Goal: Task Accomplishment & Management: Complete application form

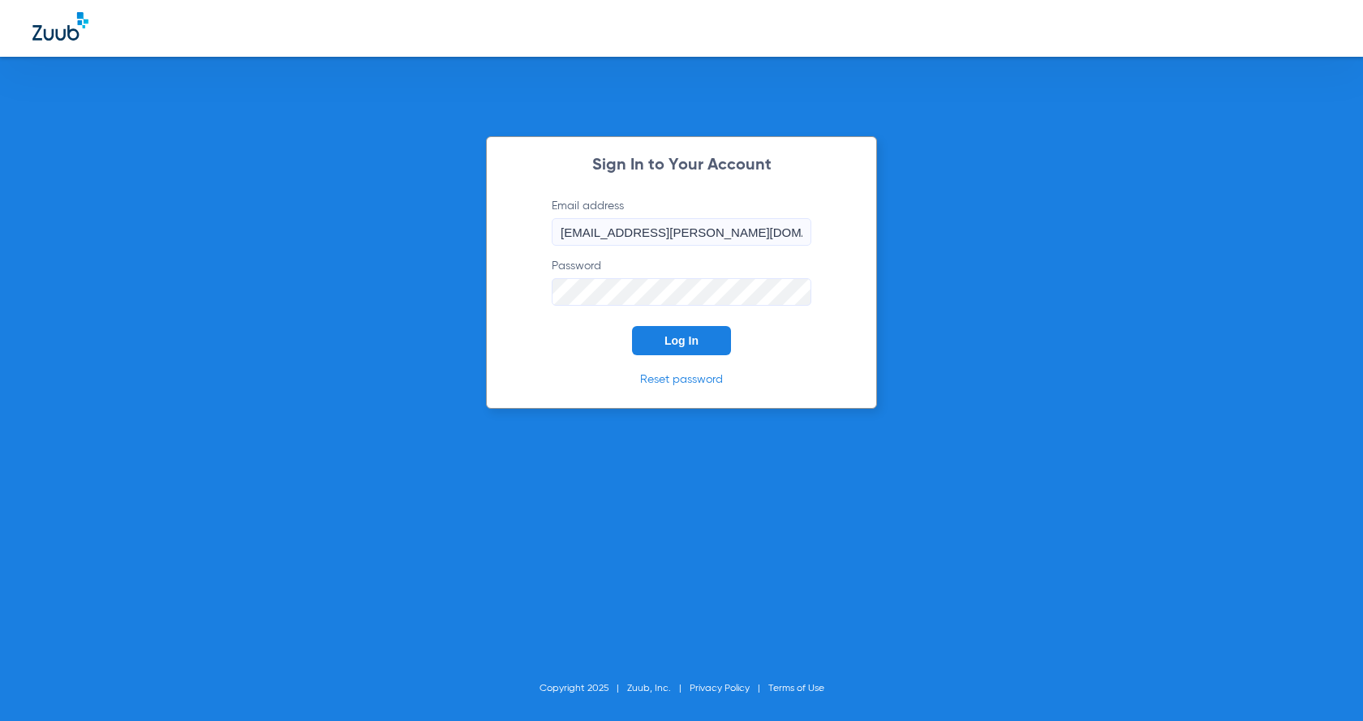
click at [655, 331] on button "Log In" at bounding box center [681, 340] width 99 height 29
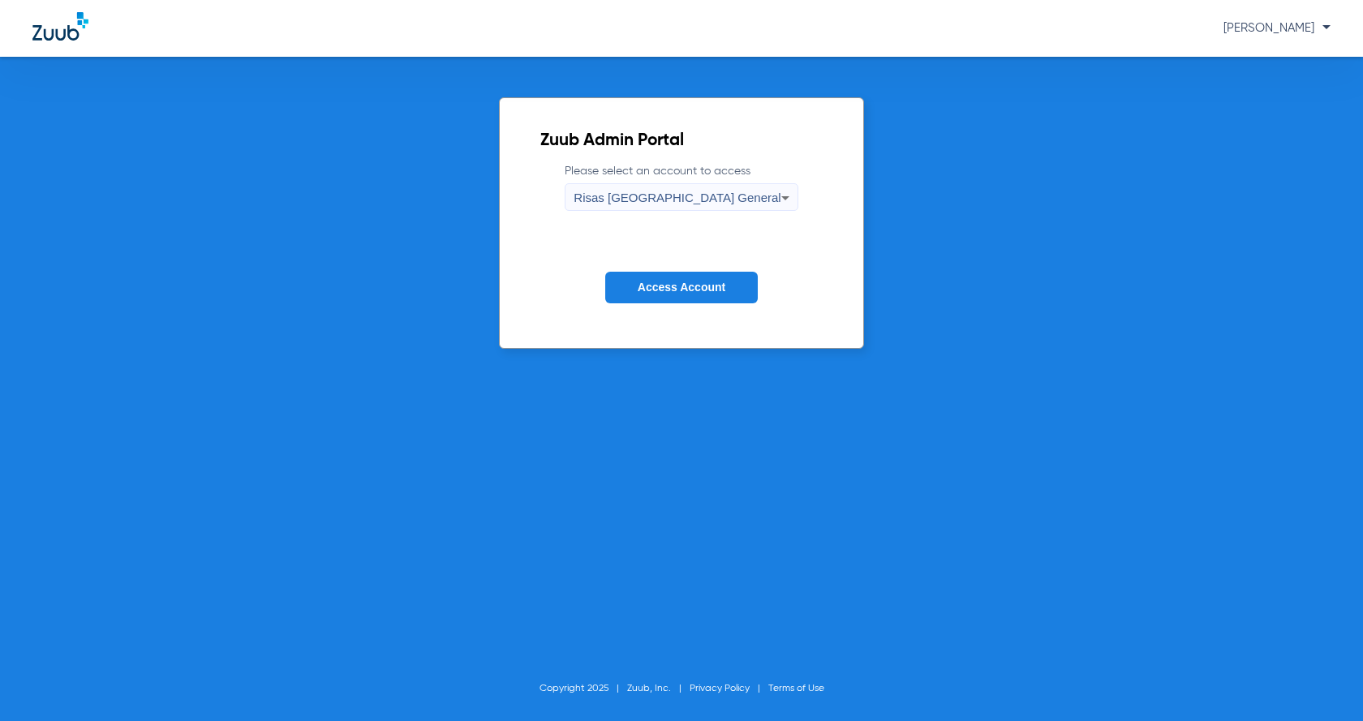
click at [646, 289] on span "Access Account" at bounding box center [682, 287] width 88 height 13
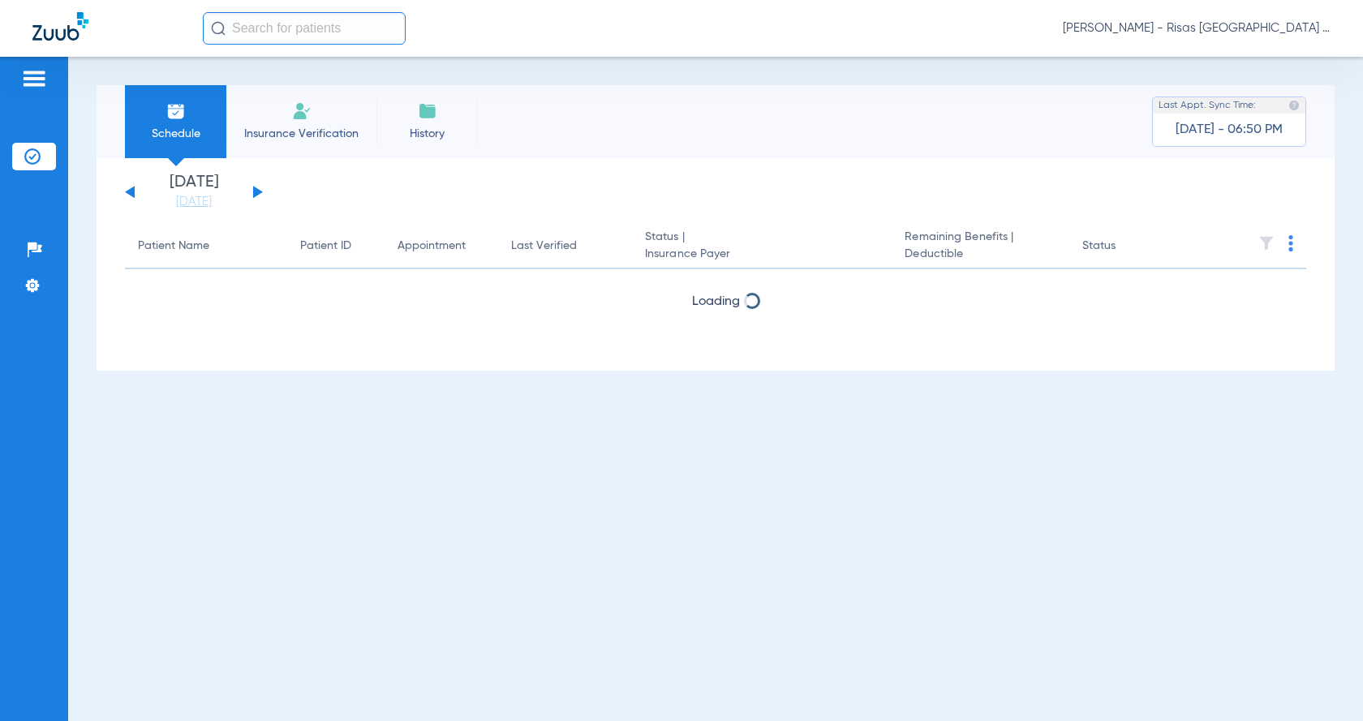
click at [286, 106] on li "Insurance Verification" at bounding box center [301, 121] width 150 height 73
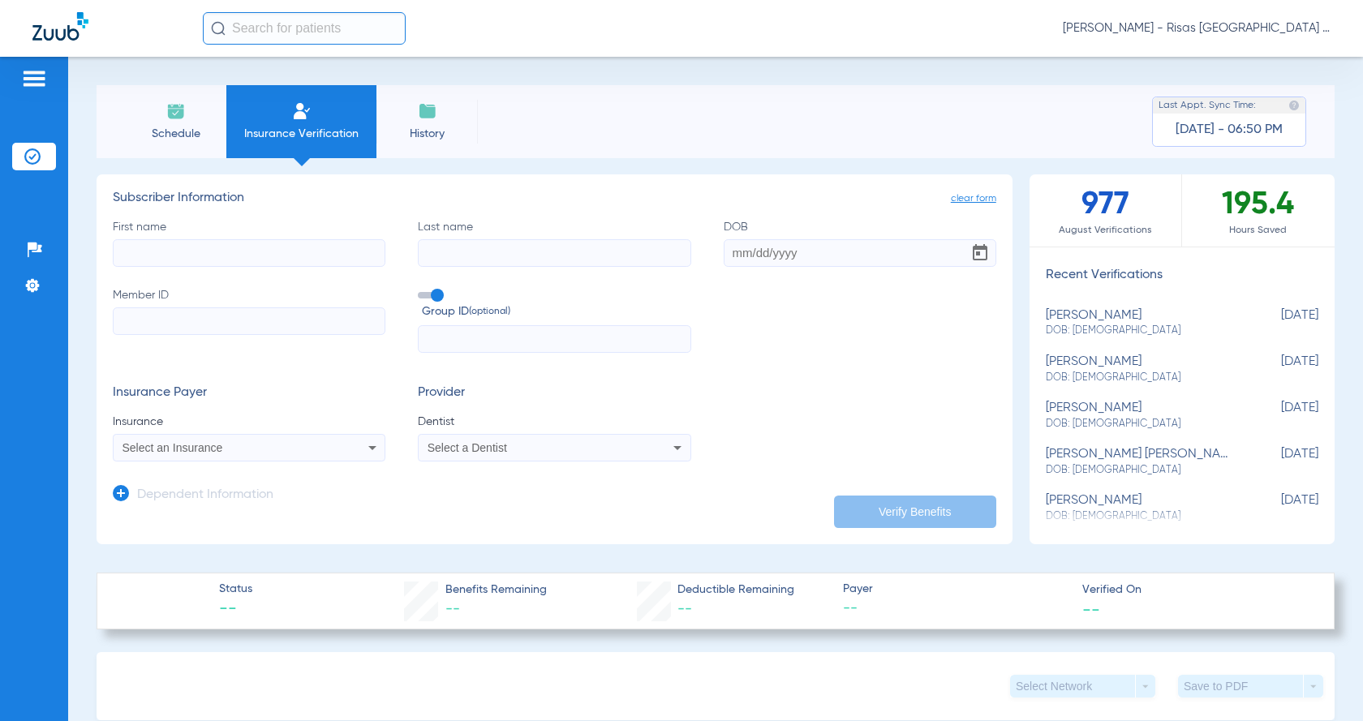
click at [226, 249] on input "First name" at bounding box center [249, 253] width 273 height 28
type input "[PERSON_NAME]"
type input "Aquinos"
click at [214, 311] on input "Member ID" at bounding box center [249, 321] width 273 height 28
paste input "05000010327871"
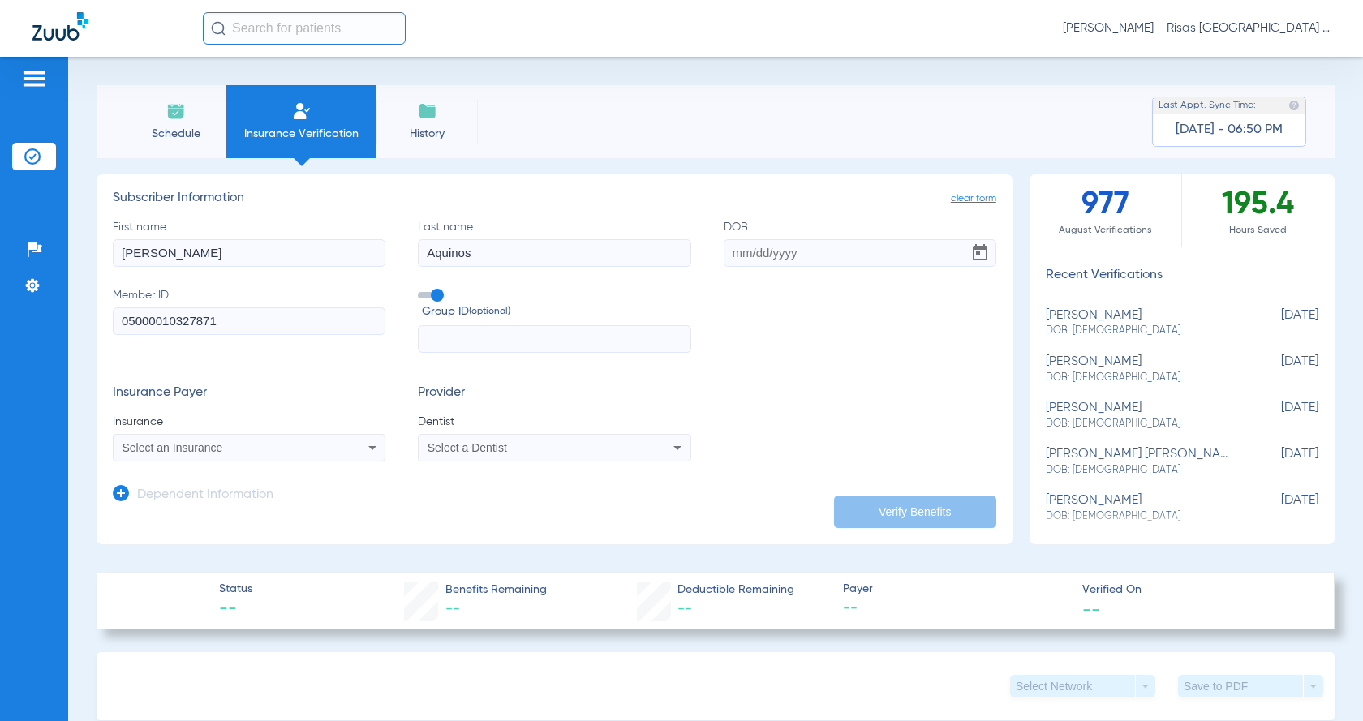
type input "05000010327871"
click at [724, 260] on input "DOB" at bounding box center [860, 253] width 273 height 28
type input "[DATE]"
click at [150, 448] on span "Select an Insurance" at bounding box center [172, 447] width 101 height 13
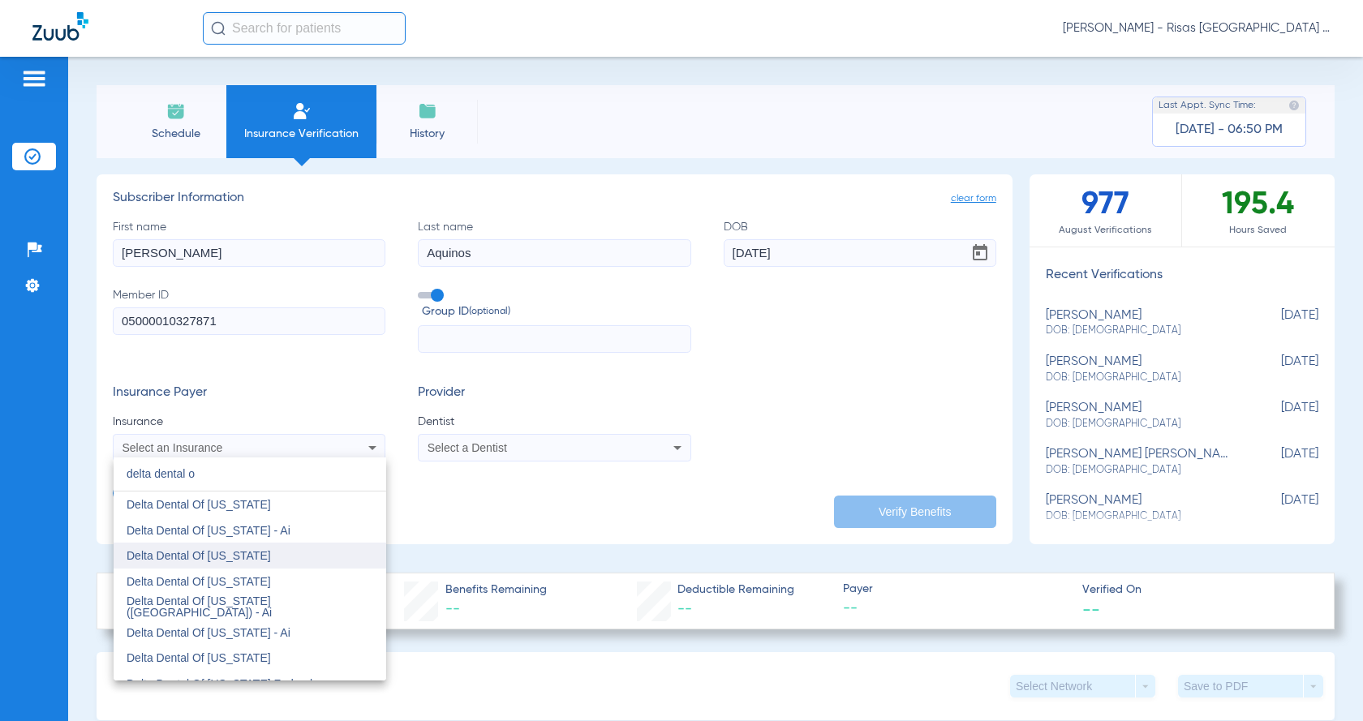
type input "delta dental o"
click at [215, 551] on span "Delta Dental Of [US_STATE]" at bounding box center [199, 555] width 144 height 13
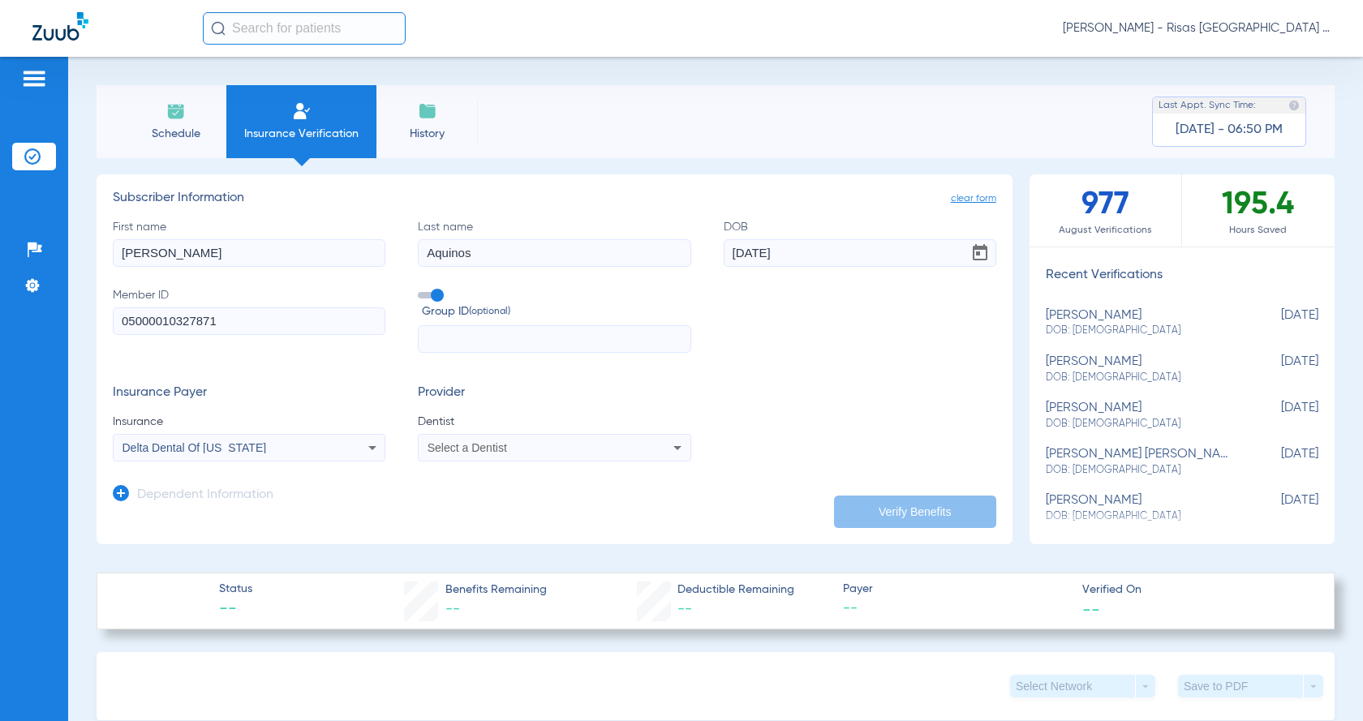
click at [440, 449] on span "Select a Dentist" at bounding box center [467, 447] width 79 height 13
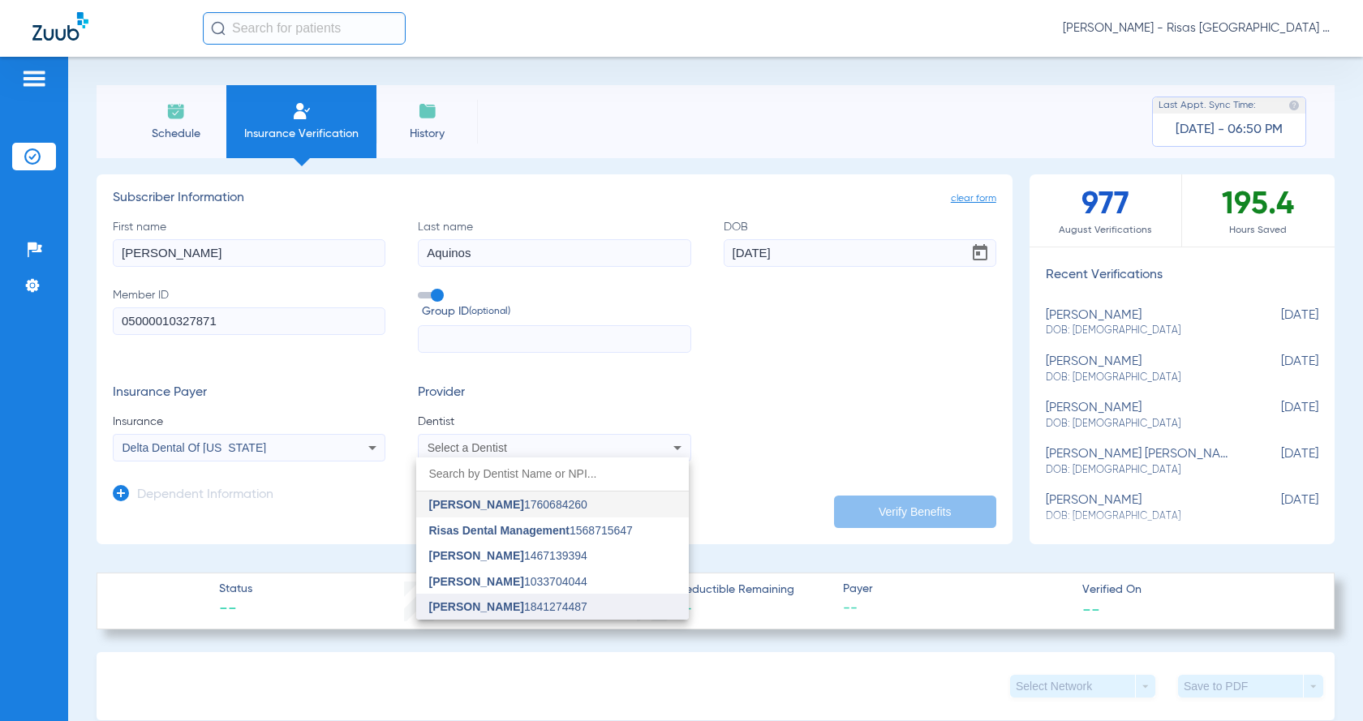
click at [537, 609] on span "[PERSON_NAME] 1841274487" at bounding box center [508, 606] width 158 height 11
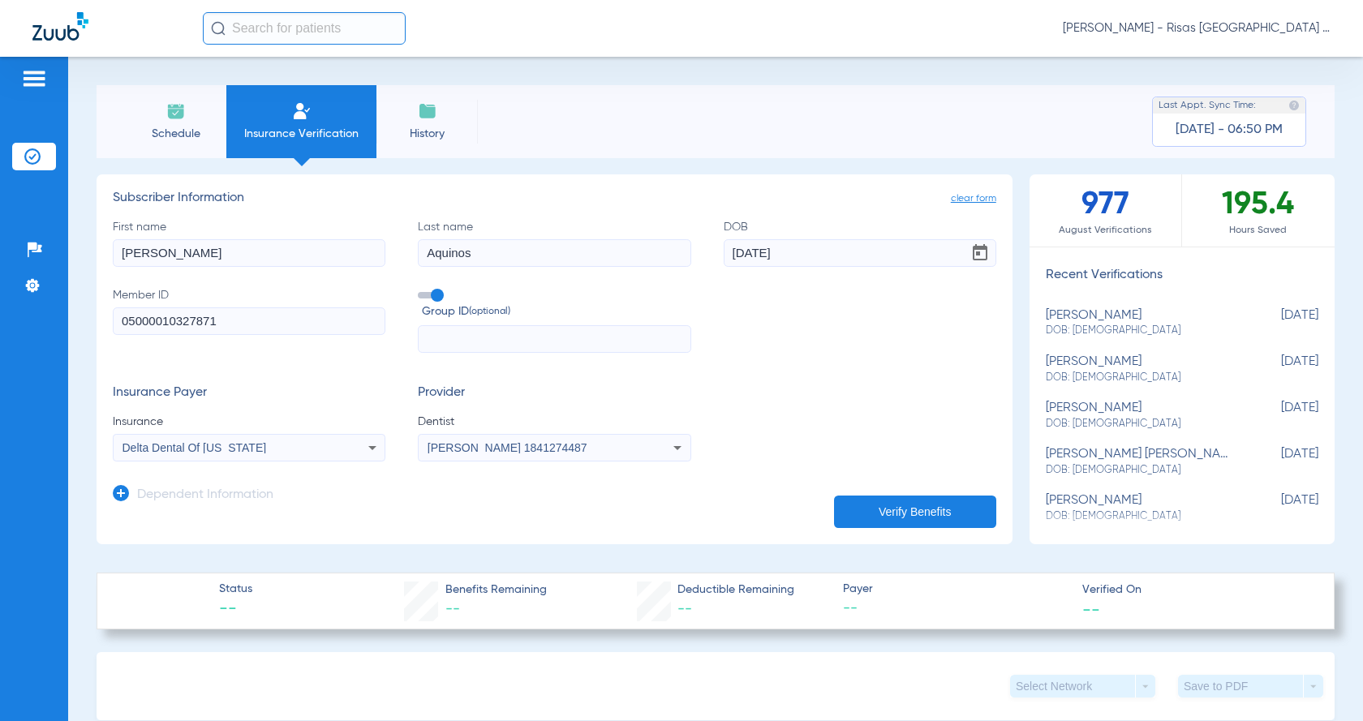
click at [913, 517] on button "Verify Benefits" at bounding box center [915, 512] width 162 height 32
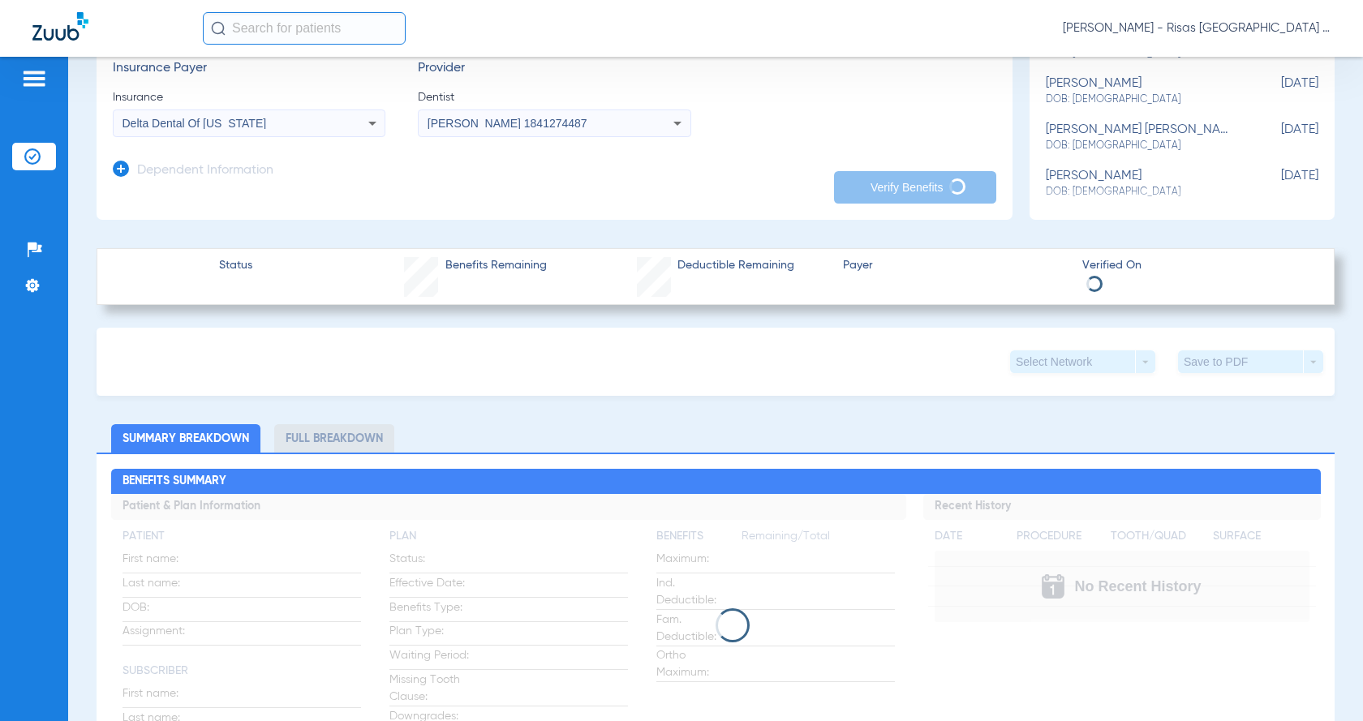
scroll to position [406, 0]
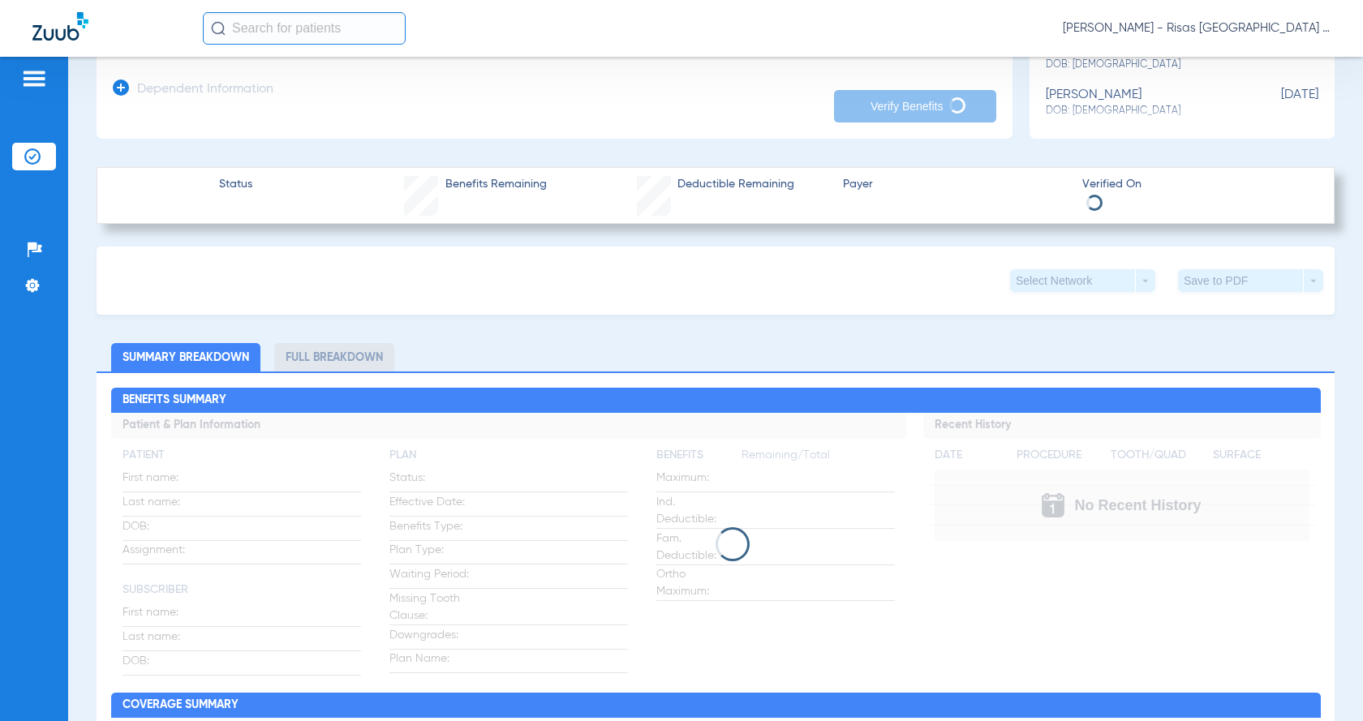
click at [488, 266] on div "Select Network arrow_drop_down Save to PDF arrow_drop_down" at bounding box center [716, 281] width 1238 height 68
click at [488, 267] on div "Select Network arrow_drop_down Save to PDF arrow_drop_down" at bounding box center [716, 281] width 1238 height 68
